Goal: Transaction & Acquisition: Purchase product/service

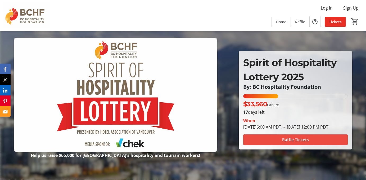
click at [294, 142] on span "Raffle Tickets" at bounding box center [295, 139] width 27 height 6
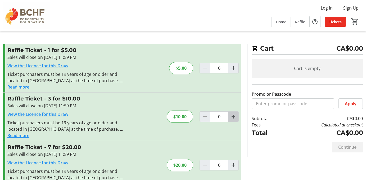
click at [236, 118] on mat-icon "Increment by one" at bounding box center [233, 116] width 6 height 6
type input "1"
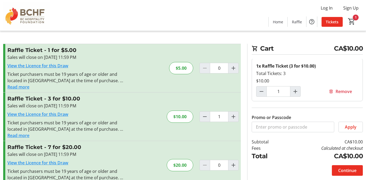
scroll to position [1, 0]
click at [345, 171] on span "Continue" at bounding box center [347, 170] width 18 height 6
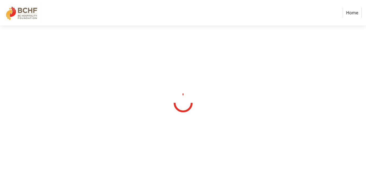
select select "CA"
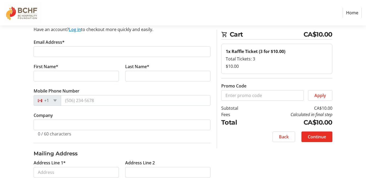
scroll to position [38, 0]
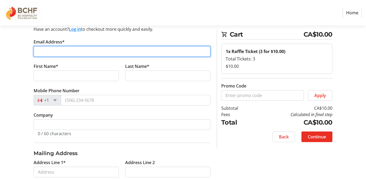
type input "[EMAIL_ADDRESS][DOMAIN_NAME]"
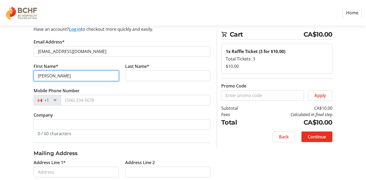
type input "[PERSON_NAME]"
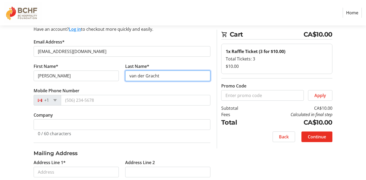
type input "van der Gracht"
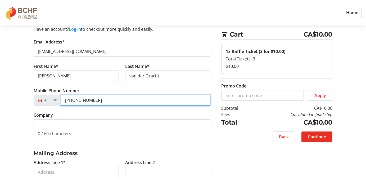
type input "[PHONE_NUMBER]"
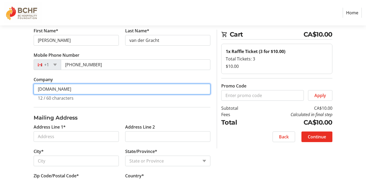
scroll to position [78, 0]
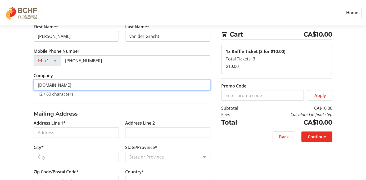
type input "[DOMAIN_NAME]"
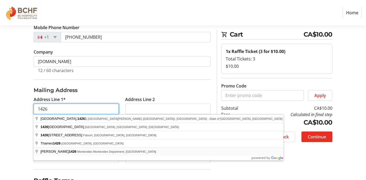
scroll to position [102, 0]
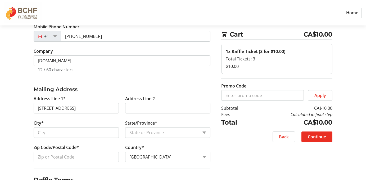
type input "[STREET_ADDRESS]"
type input "Comox Valley C (Puntledge-B*"
select select "BC"
type input "V9J 1J7"
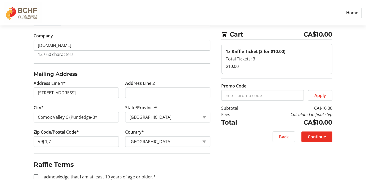
scroll to position [119, 0]
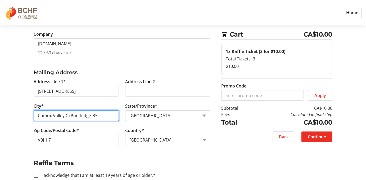
drag, startPoint x: 102, startPoint y: 118, endPoint x: 4, endPoint y: 113, distance: 98.3
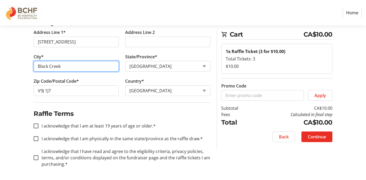
scroll to position [168, 0]
type input "Black Creek"
click at [37, 124] on input "I acknowledge that I am at least 19 years of age or older.*" at bounding box center [36, 125] width 5 height 5
checkbox input "true"
click at [35, 138] on input "I acknowledge that I am physically in the same state/province as the raffle dra…" at bounding box center [36, 138] width 5 height 5
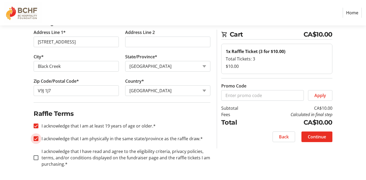
checkbox input "true"
click at [38, 159] on input "I acknowledge that I have read and agree to the eligibility criteria, privacy p…" at bounding box center [36, 157] width 5 height 5
checkbox input "true"
click at [317, 136] on span "Continue" at bounding box center [317, 136] width 18 height 6
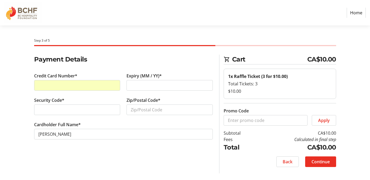
click at [141, 81] on div at bounding box center [170, 85] width 86 height 11
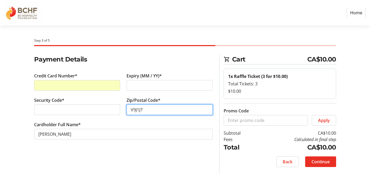
type input "V9J1J7"
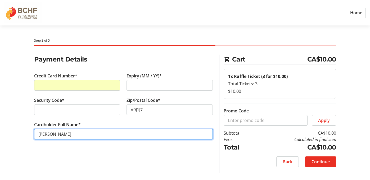
click at [54, 136] on input "[PERSON_NAME]" at bounding box center [123, 134] width 179 height 11
click at [51, 134] on input "[PERSON_NAME]" at bounding box center [123, 134] width 179 height 11
type input "Val van der Gracht"
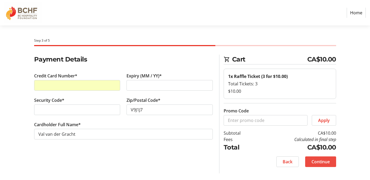
click at [324, 160] on span "Continue" at bounding box center [321, 161] width 18 height 6
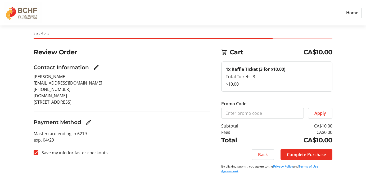
scroll to position [7, 0]
click at [37, 151] on input "Save my info for faster checkouts" at bounding box center [36, 152] width 5 height 5
checkbox input "false"
click at [306, 152] on span "Complete Purchase" at bounding box center [306, 154] width 39 height 6
